Goal: Transaction & Acquisition: Purchase product/service

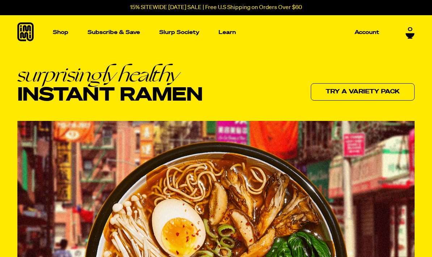
click at [373, 32] on p "Account" at bounding box center [367, 32] width 25 height 5
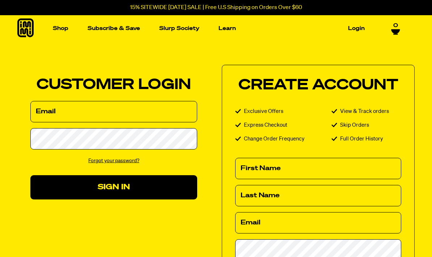
click at [93, 108] on input "Email" at bounding box center [113, 111] width 167 height 21
click at [134, 185] on button "Sign In" at bounding box center [113, 187] width 167 height 24
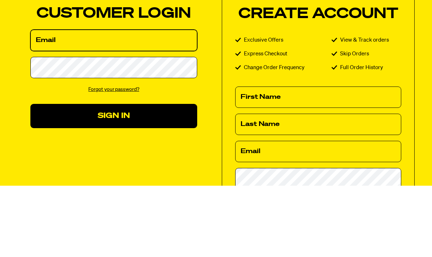
click at [81, 101] on input "Email" at bounding box center [113, 111] width 167 height 21
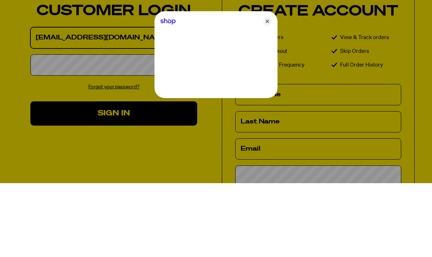
type input "sandrapysher@att.net"
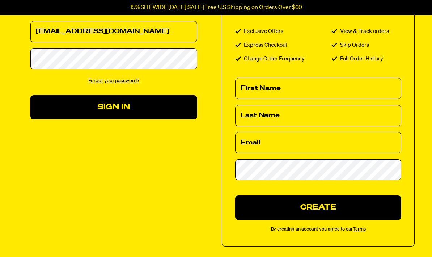
scroll to position [109, 0]
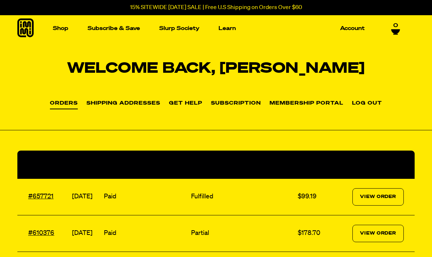
click at [56, 101] on img "Main navigation" at bounding box center [55, 96] width 83 height 83
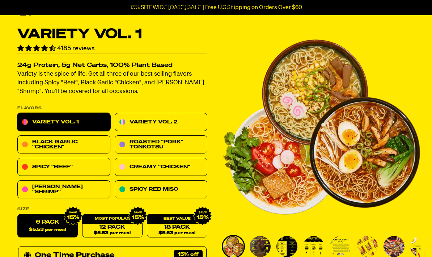
scroll to position [22, 0]
click at [184, 124] on link "Variety Vol. 2" at bounding box center [161, 122] width 93 height 18
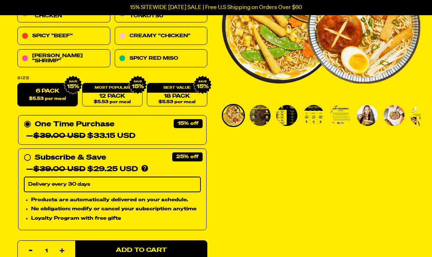
scroll to position [153, 0]
click at [120, 93] on link "12 Pack $5.53 per meal" at bounding box center [112, 95] width 60 height 24
radio input "false"
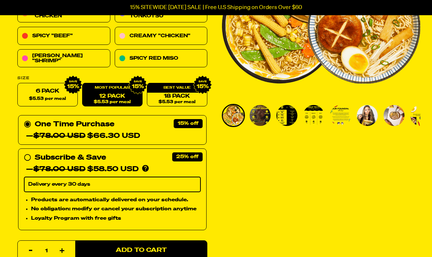
click at [181, 95] on link "18 Pack $5.53 per meal" at bounding box center [177, 95] width 60 height 24
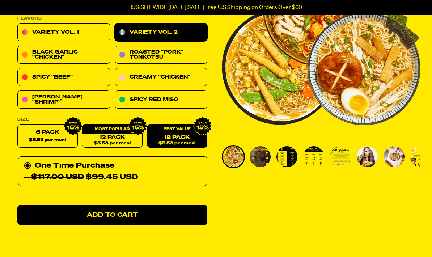
scroll to position [112, 0]
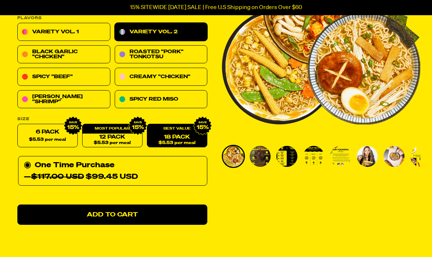
click at [114, 212] on span "Add to Cart" at bounding box center [112, 215] width 51 height 6
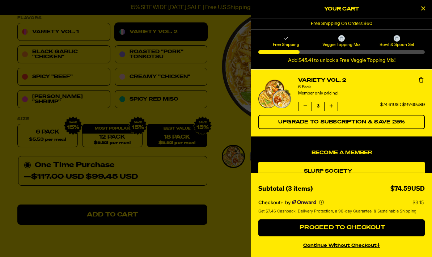
click at [347, 231] on span "Proceed to Checkout" at bounding box center [342, 228] width 88 height 6
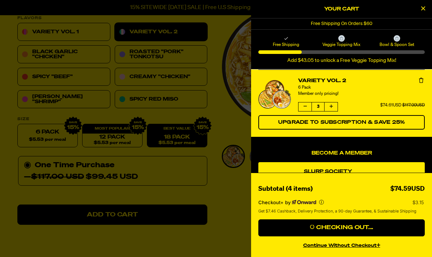
scroll to position [141, 0]
